Goal: Information Seeking & Learning: Understand process/instructions

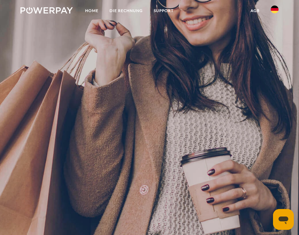
click at [274, 9] on img at bounding box center [275, 10] width 8 height 8
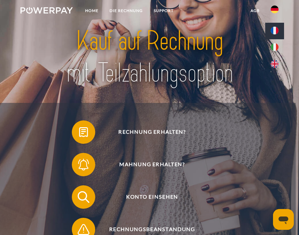
click at [272, 26] on link at bounding box center [274, 31] width 19 height 17
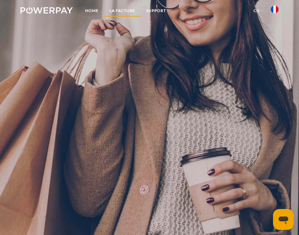
click at [128, 7] on link "LA FACTURE" at bounding box center [122, 11] width 37 height 12
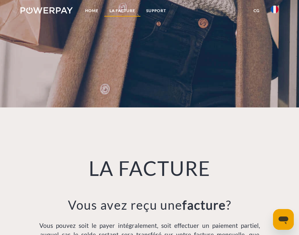
scroll to position [368, 0]
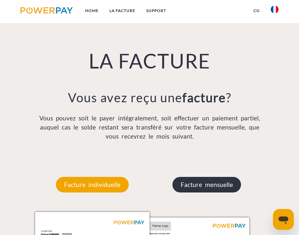
click at [200, 184] on p "Facture mensuelle" at bounding box center [207, 185] width 69 height 16
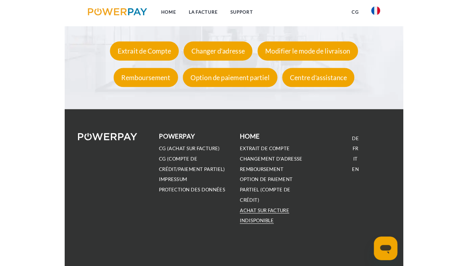
scroll to position [1042, 0]
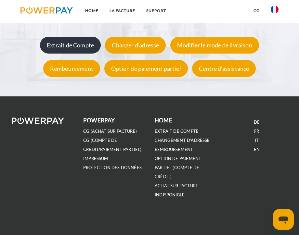
click at [72, 51] on div "Extrait de Compte" at bounding box center [70, 45] width 61 height 17
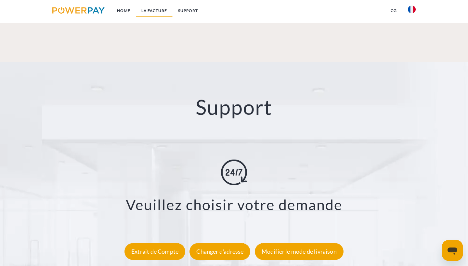
click at [161, 10] on link "LA FACTURE" at bounding box center [154, 11] width 37 height 12
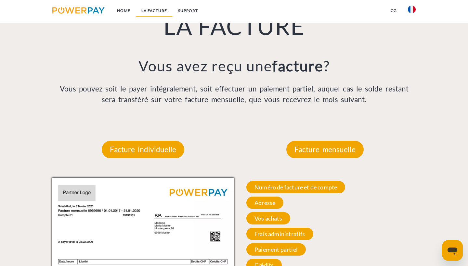
scroll to position [453, 0]
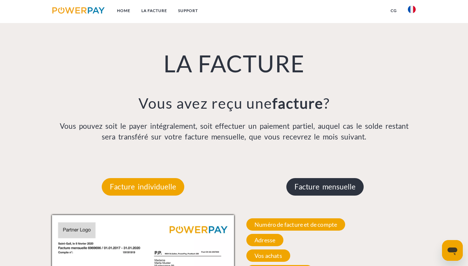
click at [299, 191] on p "Facture mensuelle" at bounding box center [324, 187] width 77 height 18
click at [299, 185] on p "Facture mensuelle" at bounding box center [324, 187] width 77 height 18
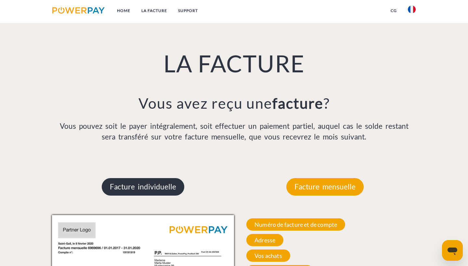
click at [156, 186] on p "Facture individuelle" at bounding box center [143, 187] width 83 height 18
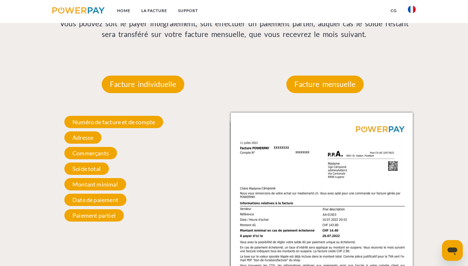
scroll to position [555, 0]
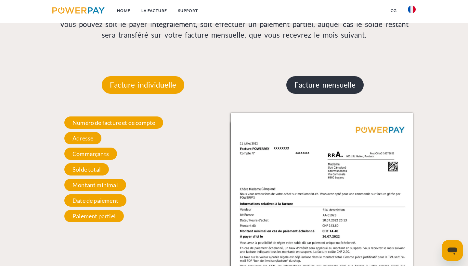
click at [299, 85] on p "Facture mensuelle" at bounding box center [324, 85] width 77 height 18
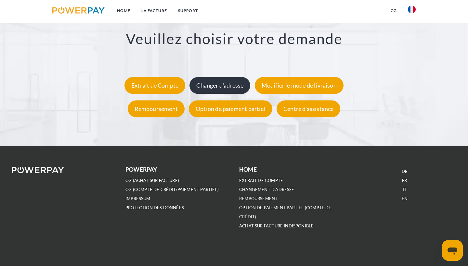
scroll to position [1257, 0]
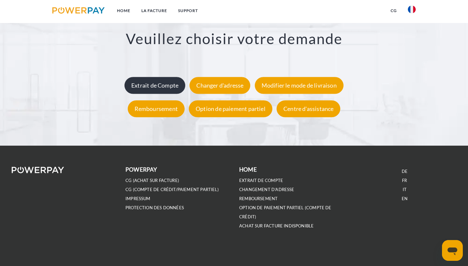
click at [173, 87] on div "Extrait de Compte" at bounding box center [154, 85] width 61 height 17
